Goal: Task Accomplishment & Management: Use online tool/utility

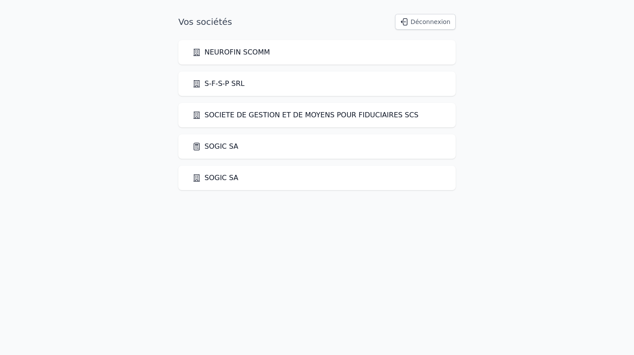
click at [208, 148] on link "SOGIC SA" at bounding box center [215, 146] width 46 height 10
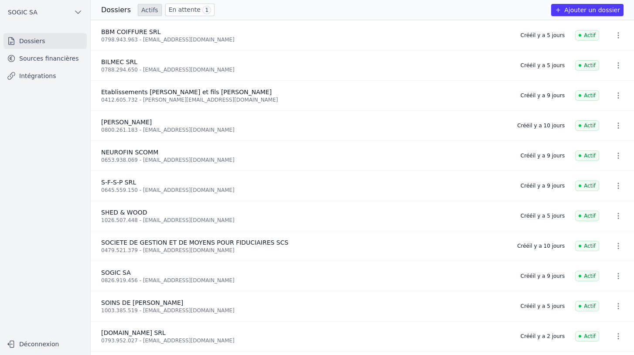
click at [63, 57] on link "Sources financières" at bounding box center [44, 59] width 83 height 16
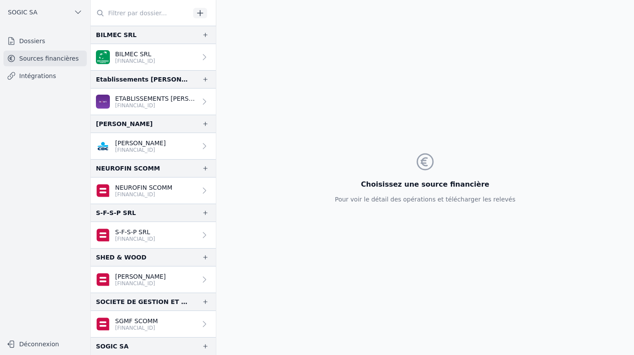
click at [47, 76] on link "Intégrations" at bounding box center [44, 76] width 83 height 16
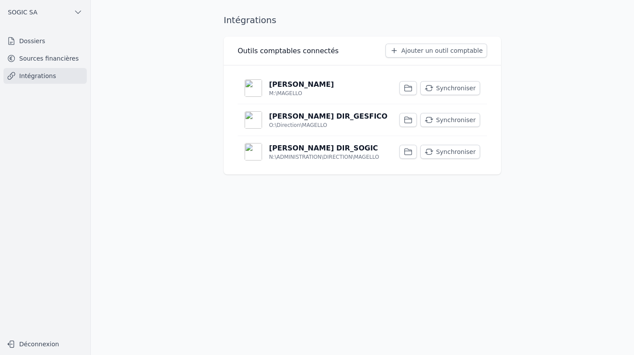
click at [51, 58] on link "Sources financières" at bounding box center [44, 59] width 83 height 16
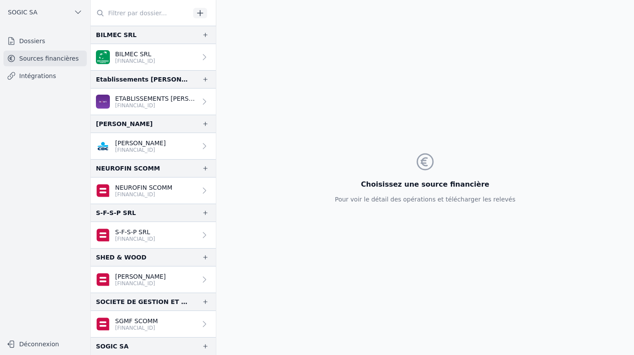
click at [44, 42] on link "Dossiers" at bounding box center [44, 41] width 83 height 16
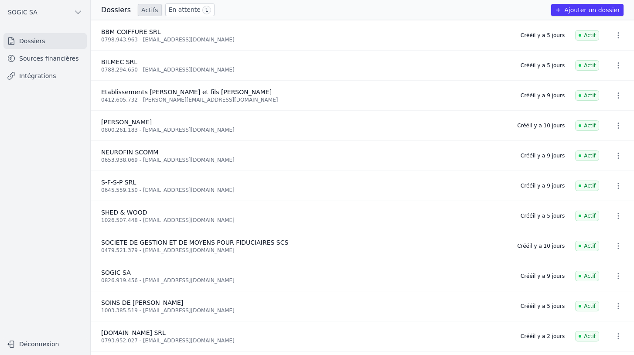
click at [43, 75] on link "Intégrations" at bounding box center [44, 76] width 83 height 16
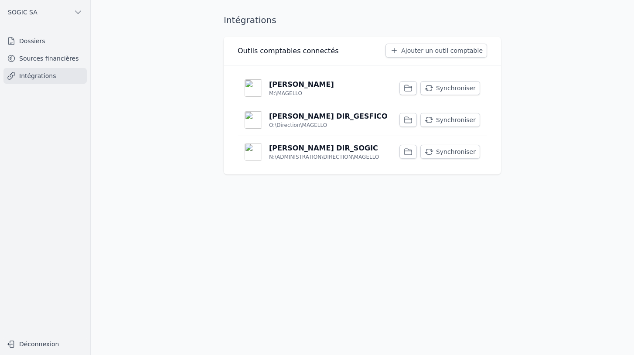
click at [453, 152] on button "Synchroniser" at bounding box center [450, 152] width 60 height 14
click at [461, 116] on button "Synchroniser" at bounding box center [450, 120] width 60 height 14
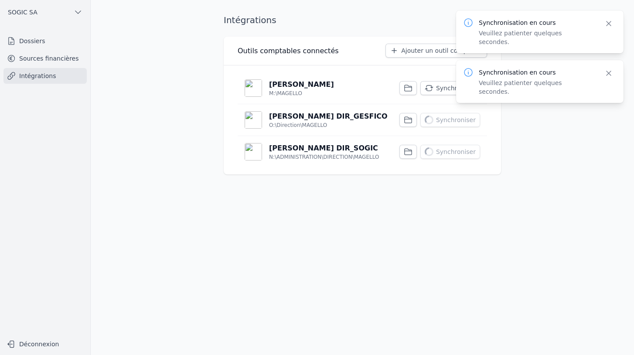
click at [461, 85] on div "Synchronisation en cours Veuillez patienter quelques secondes. Close" at bounding box center [539, 81] width 167 height 43
click at [439, 88] on button "Synchroniser" at bounding box center [450, 88] width 60 height 14
